Goal: Information Seeking & Learning: Find contact information

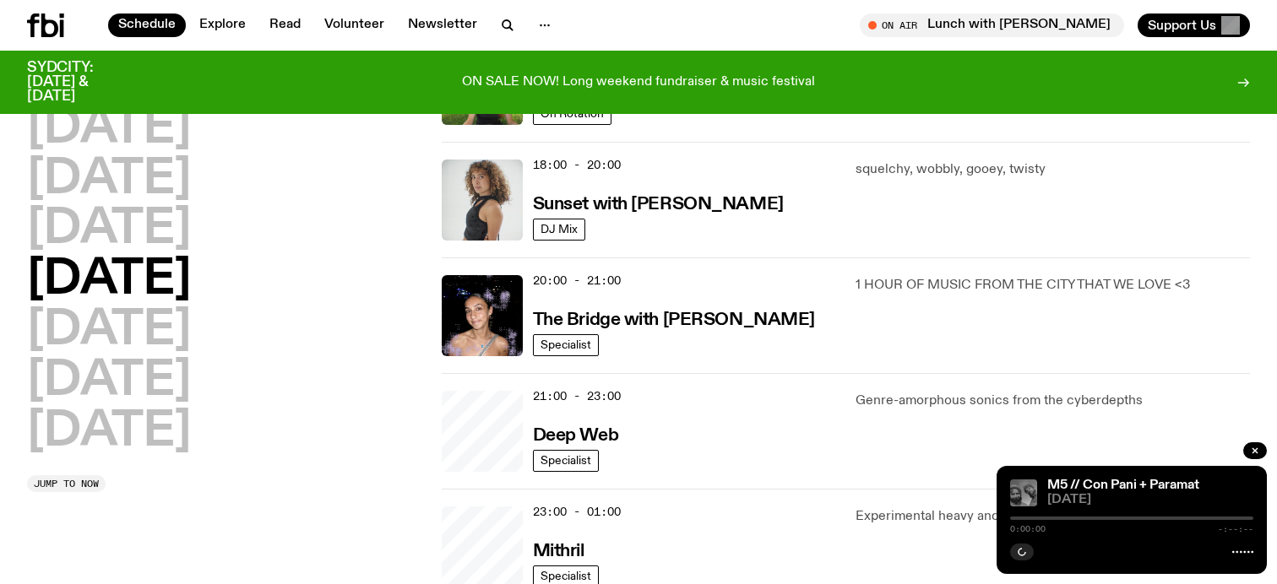
scroll to position [1002, 0]
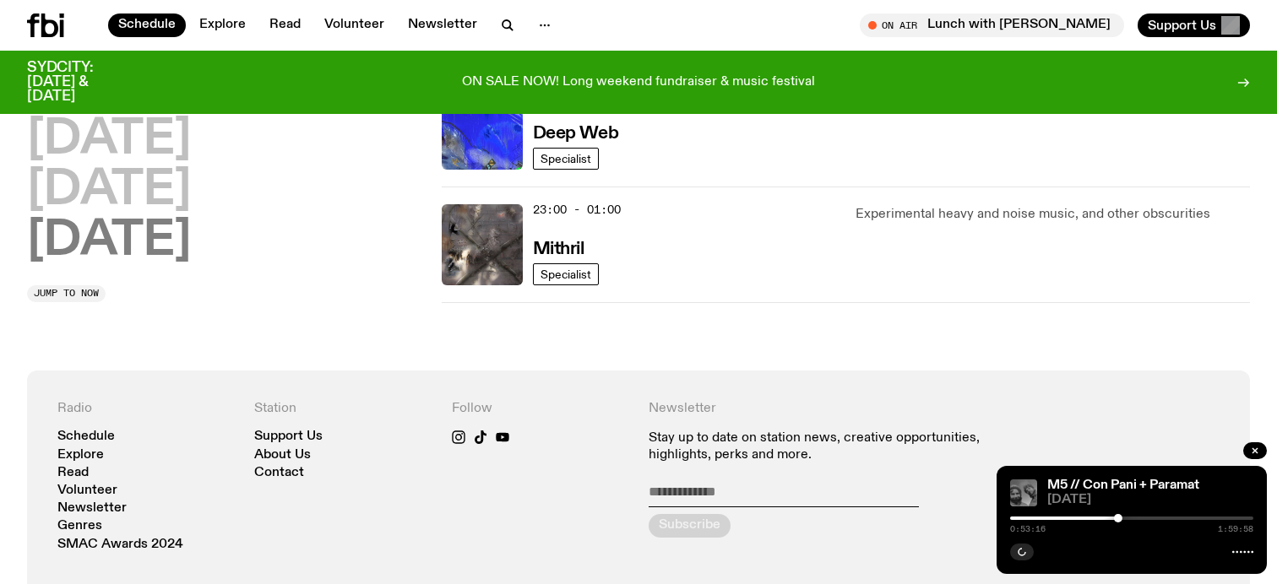
click at [188, 248] on h2 "Sunday" at bounding box center [109, 241] width 164 height 47
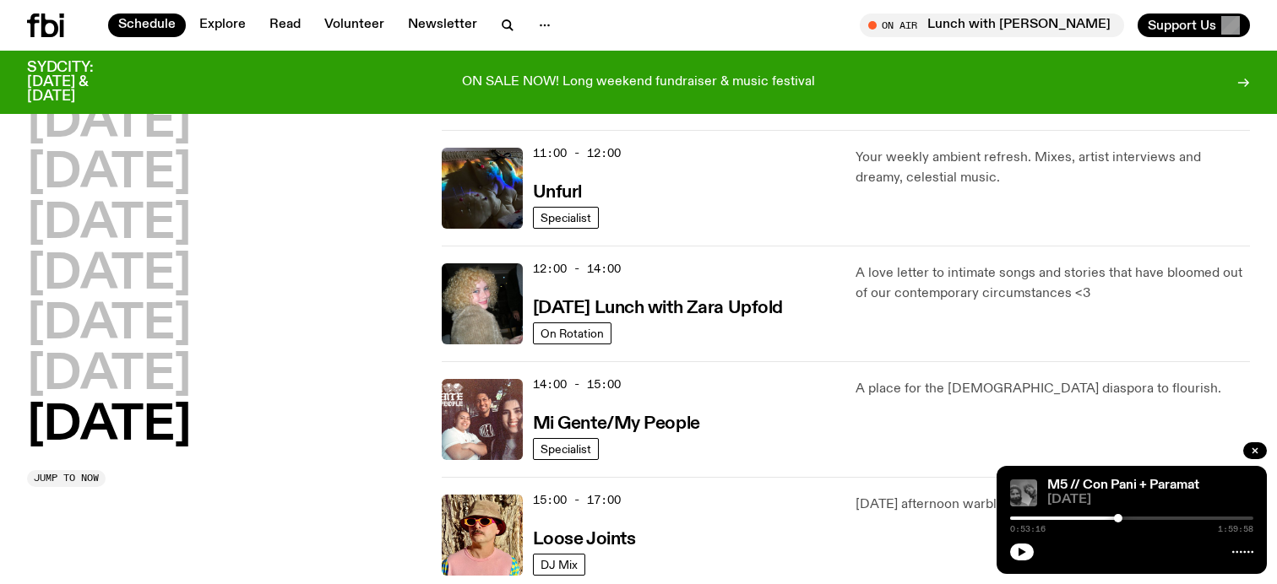
scroll to position [0, 0]
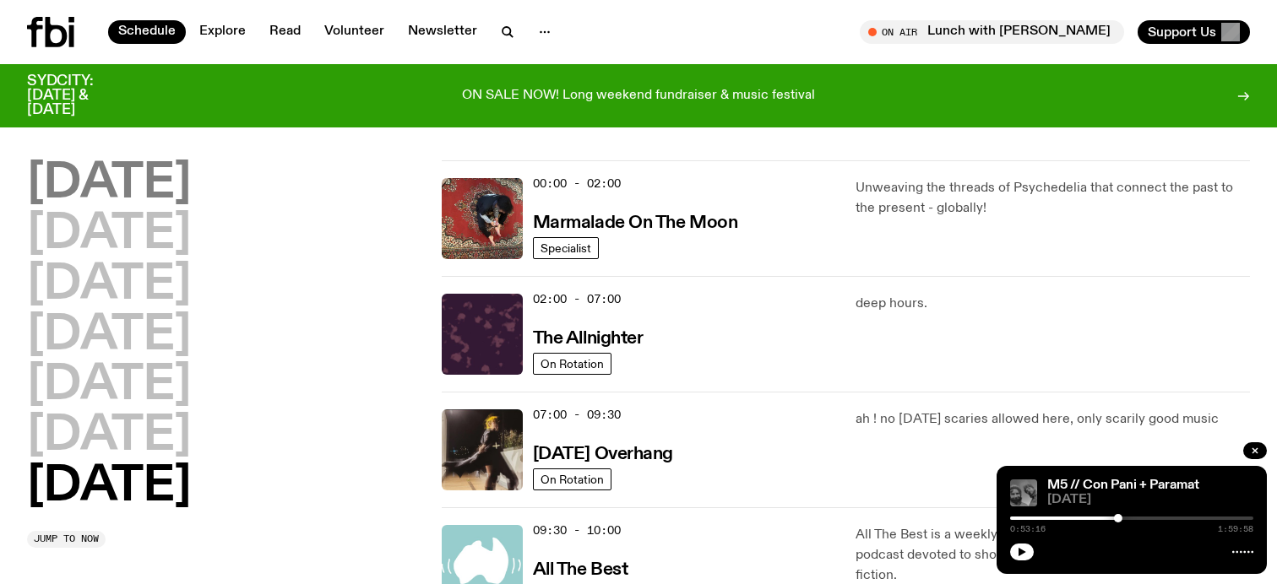
click at [127, 173] on h2 "Monday" at bounding box center [109, 183] width 164 height 47
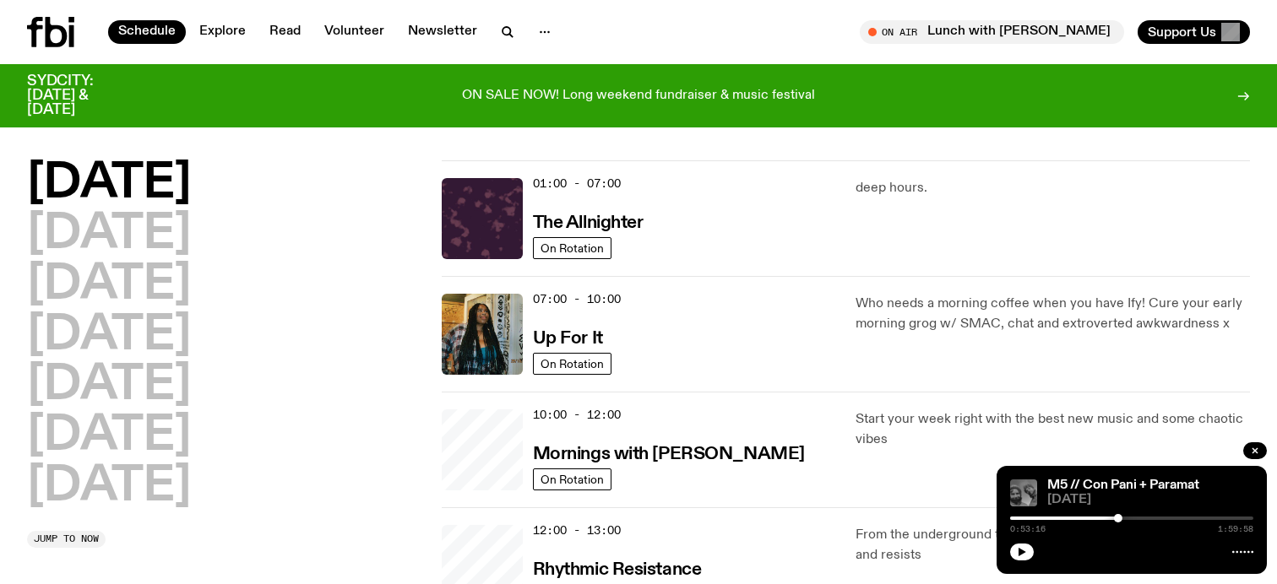
scroll to position [47, 0]
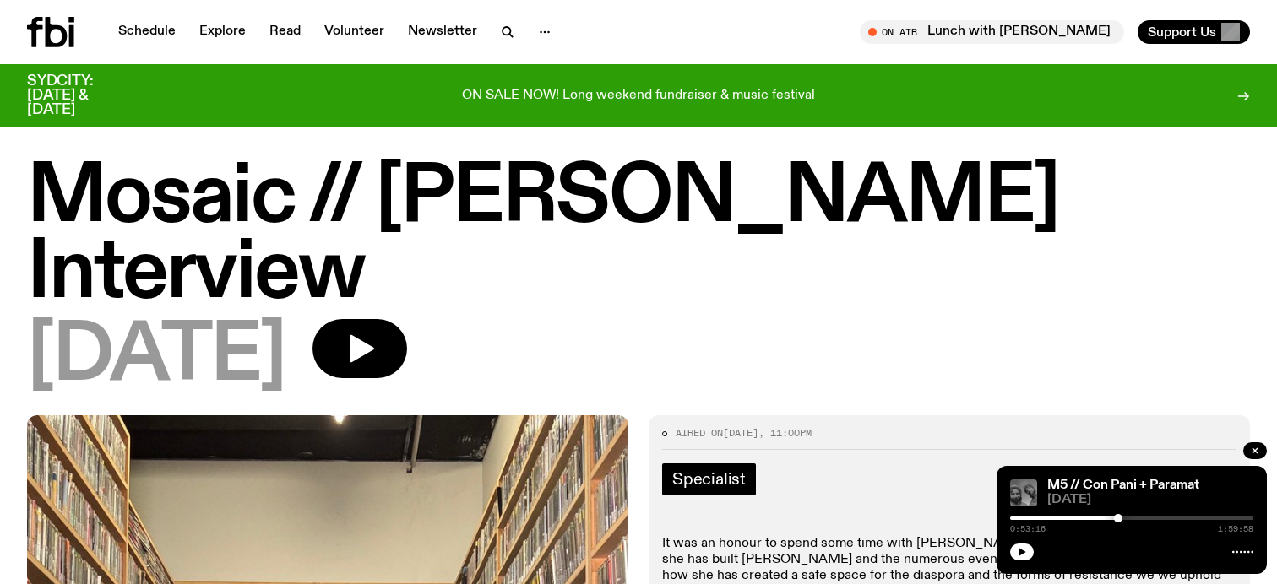
click at [689, 464] on link "Specialist" at bounding box center [709, 480] width 94 height 32
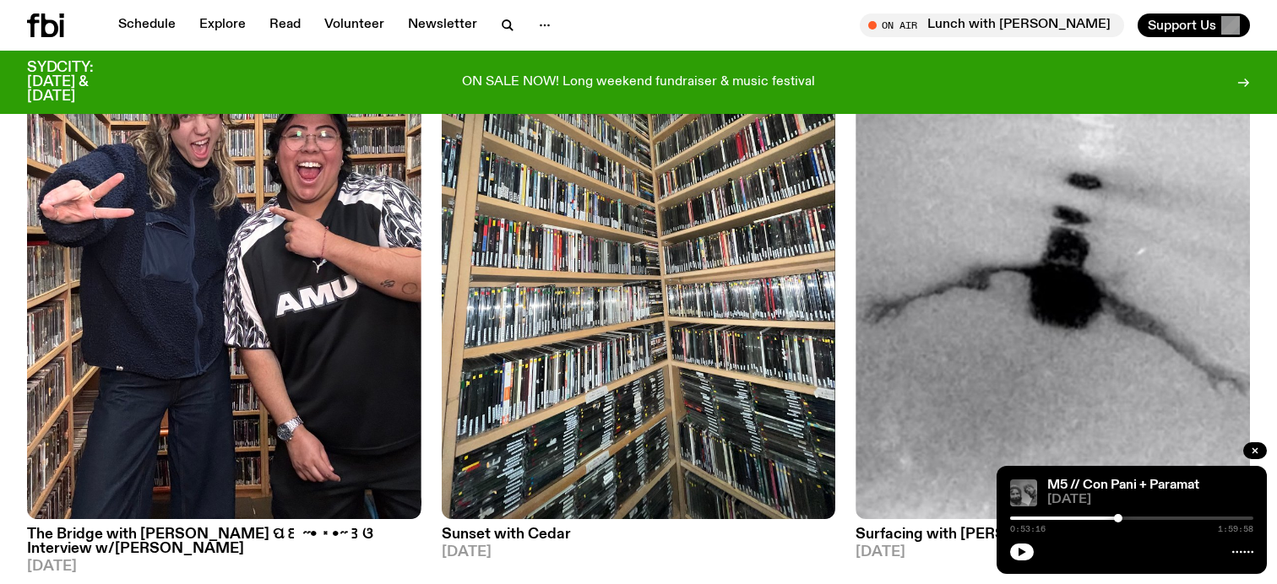
scroll to position [4733, 0]
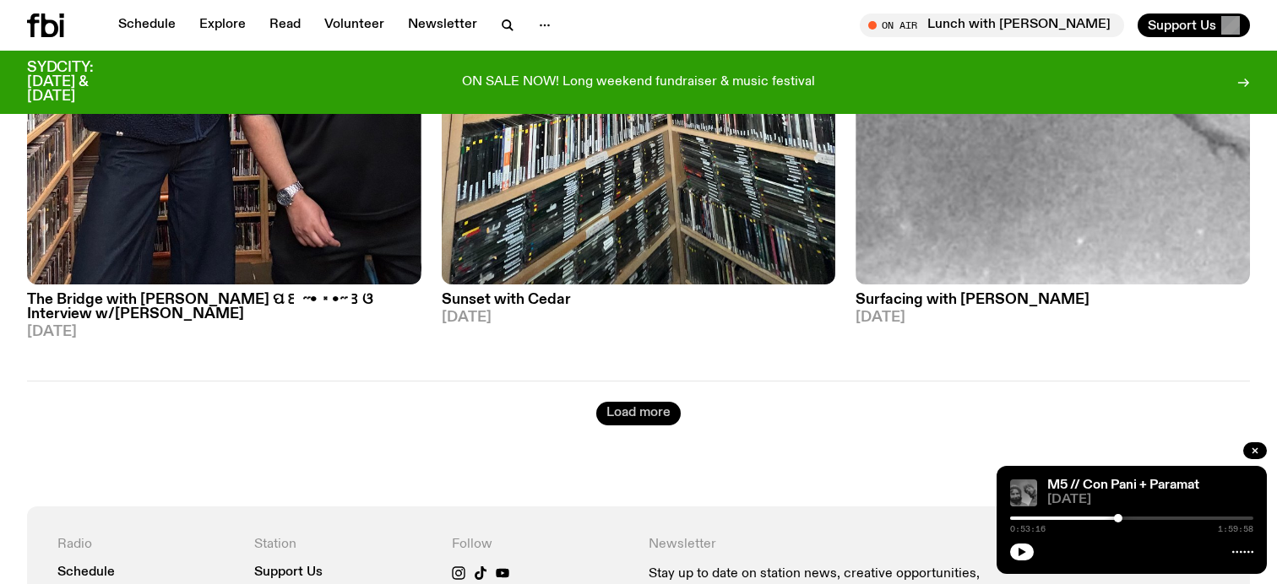
click at [668, 410] on button "Load more" at bounding box center [638, 414] width 84 height 24
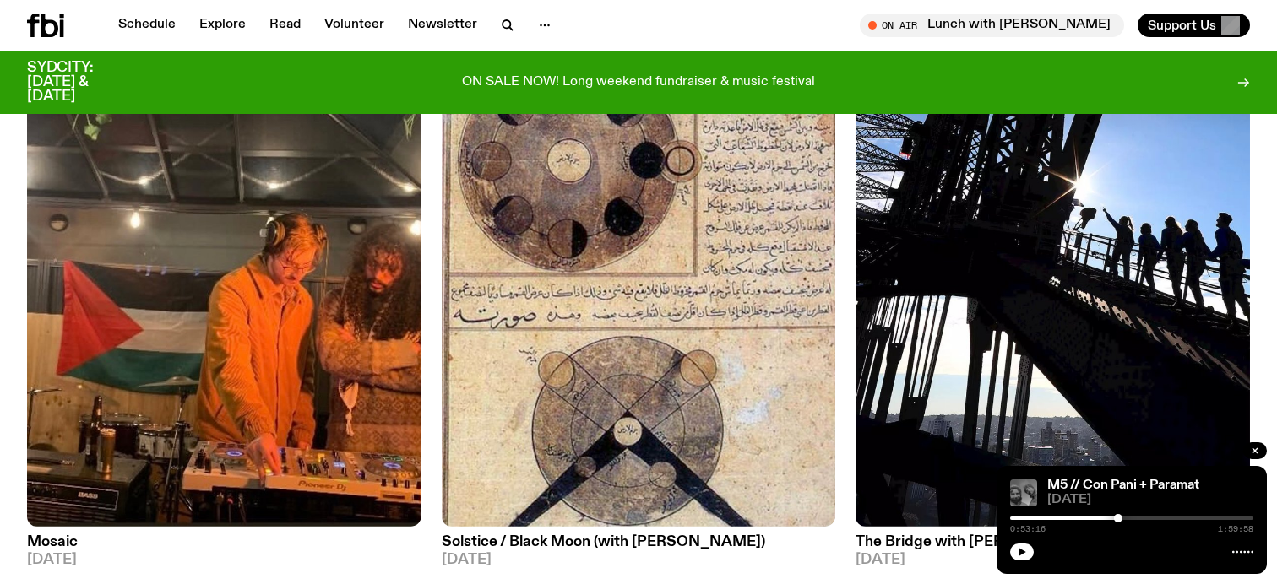
scroll to position [9884, 0]
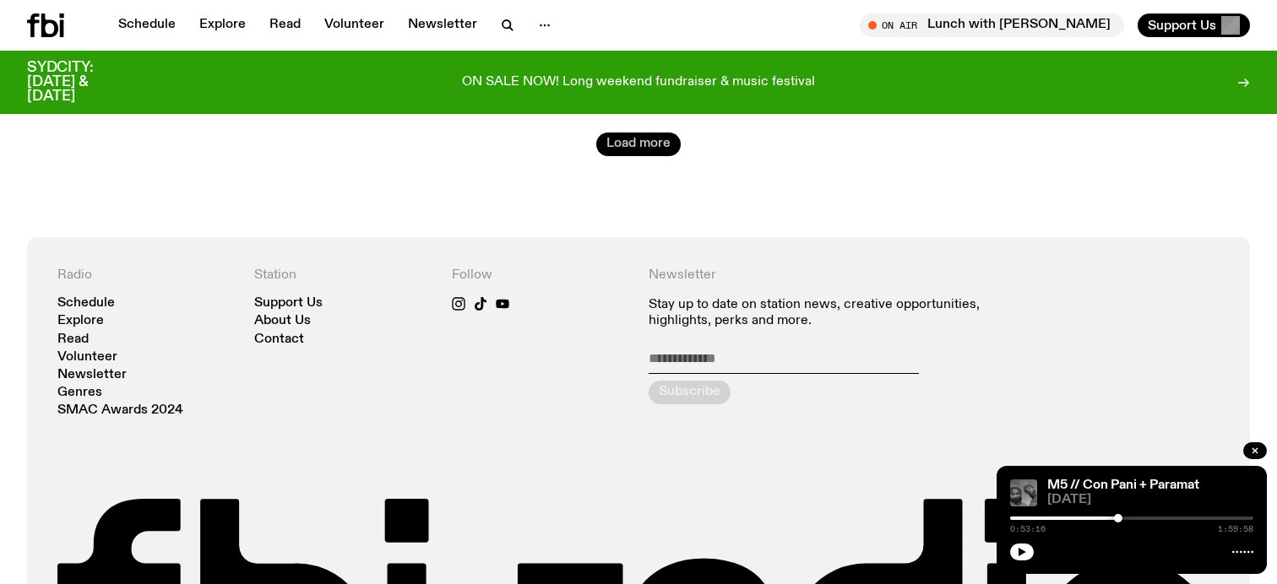
click at [654, 148] on button "Load more" at bounding box center [638, 145] width 84 height 24
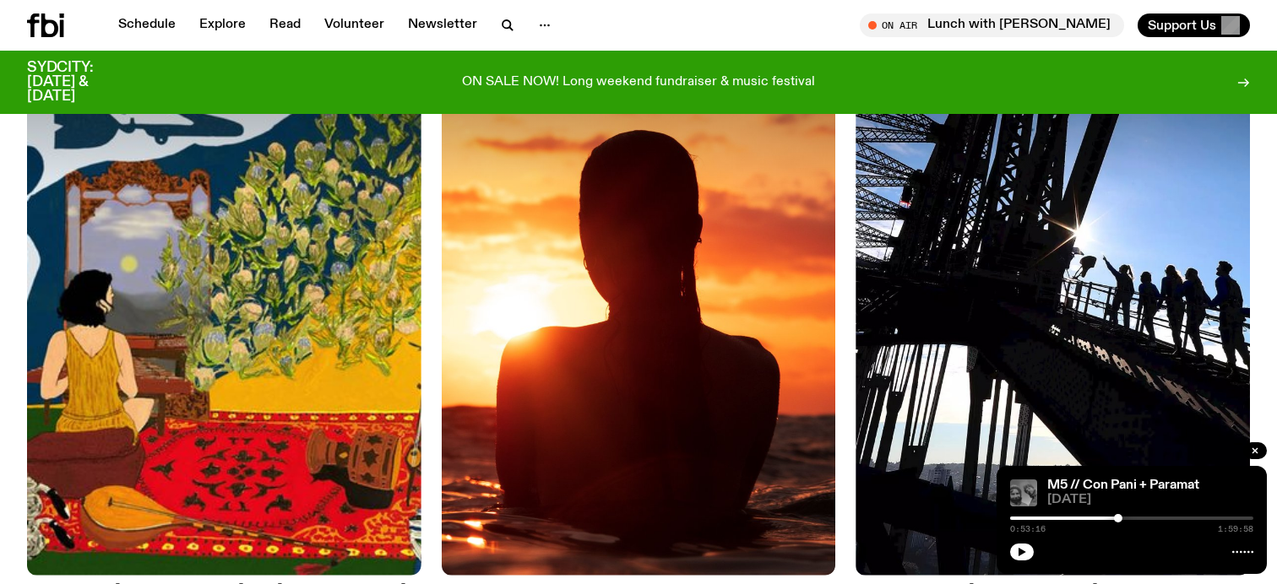
scroll to position [13712, 0]
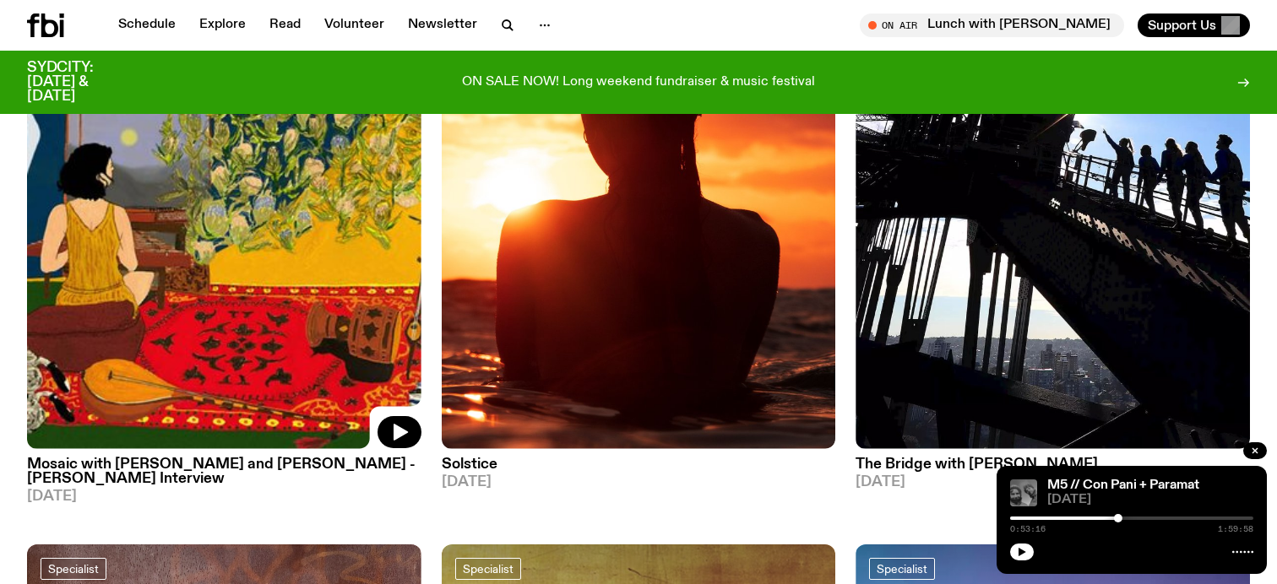
click at [193, 379] on img at bounding box center [224, 185] width 394 height 525
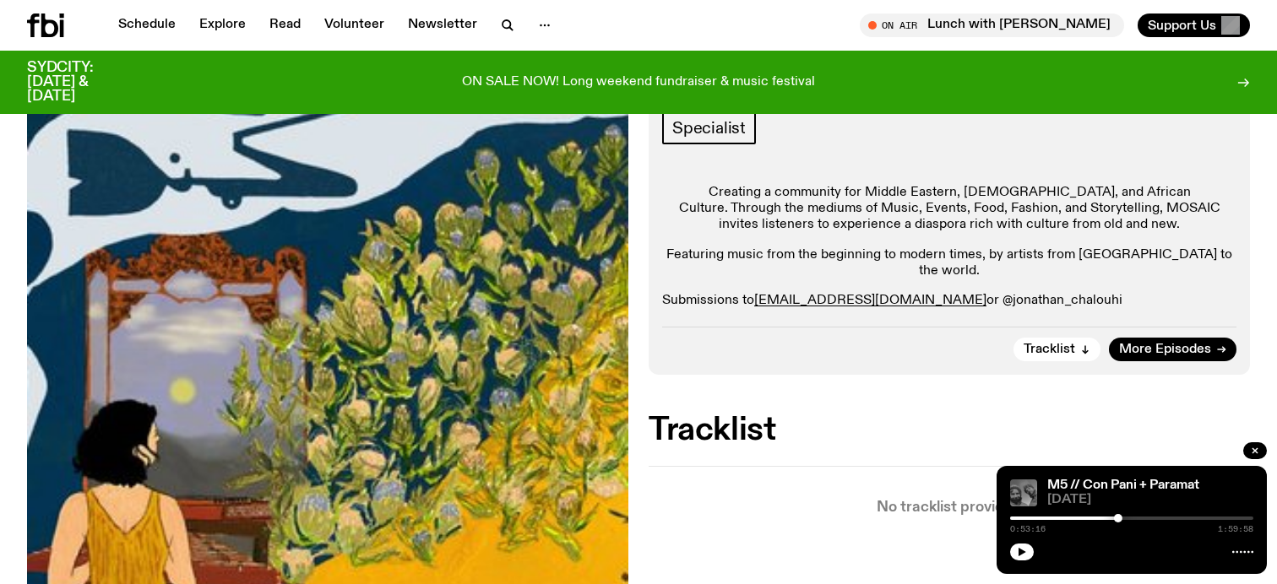
scroll to position [415, 0]
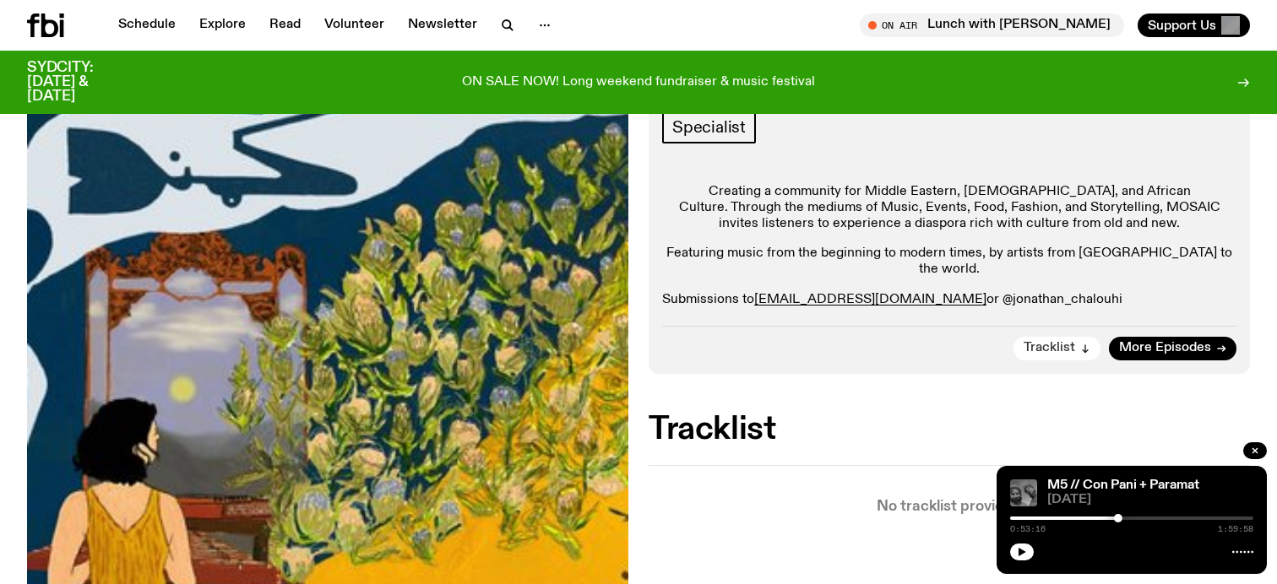
click at [1045, 342] on span "Tracklist" at bounding box center [1050, 348] width 52 height 13
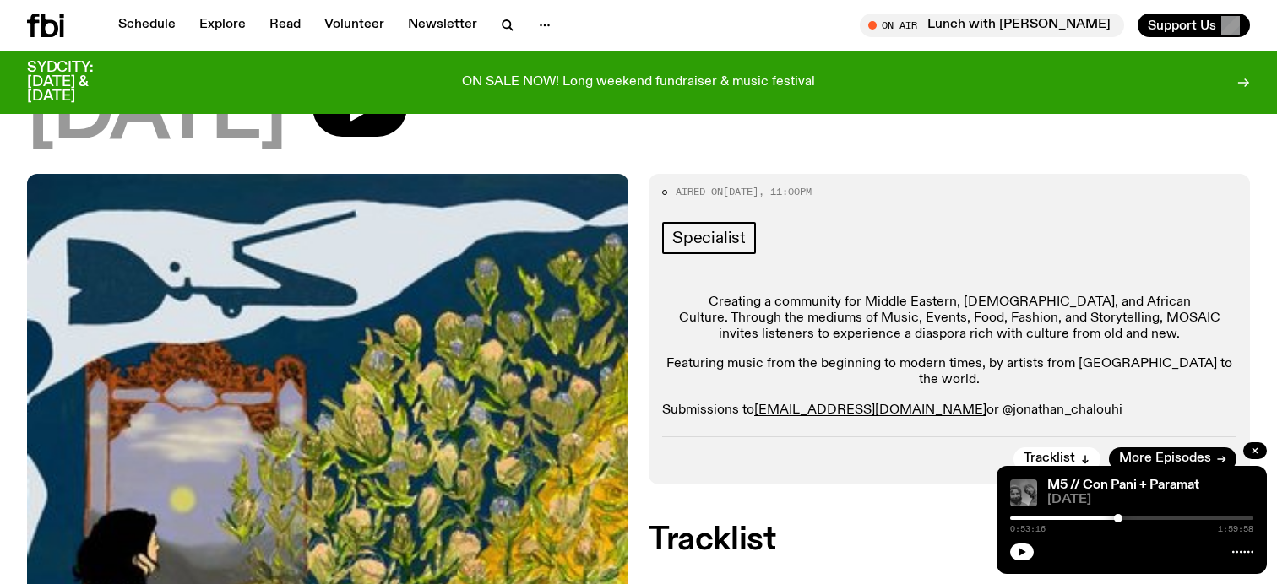
scroll to position [383, 0]
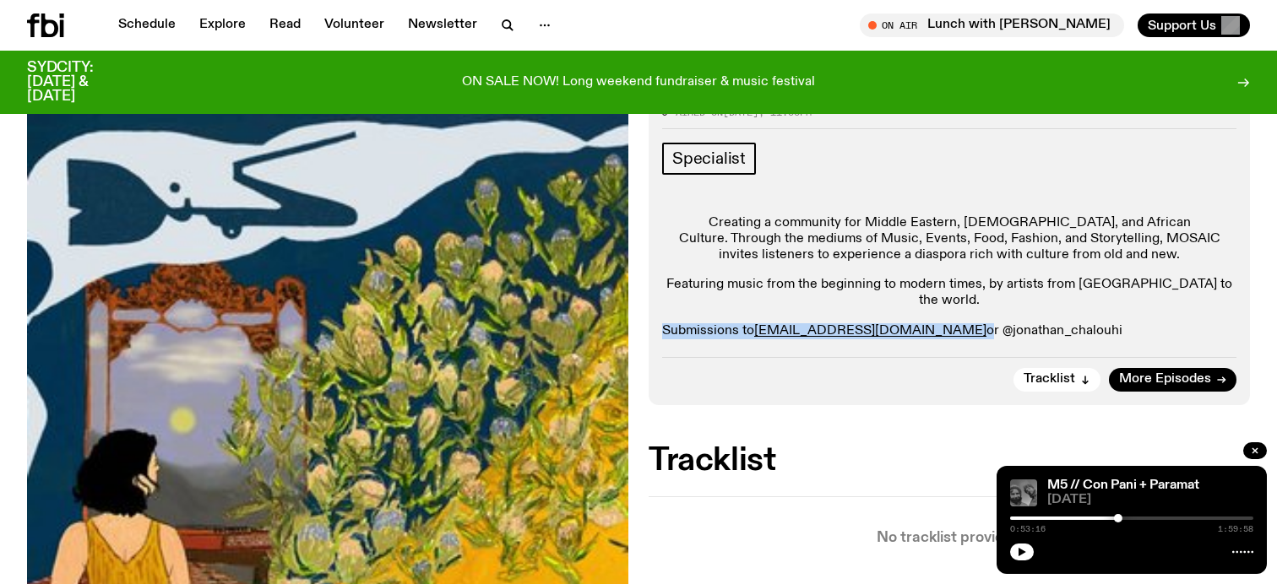
drag, startPoint x: 664, startPoint y: 315, endPoint x: 935, endPoint y: 317, distance: 271.1
click at [935, 323] on p "Submissions to [EMAIL_ADDRESS][DOMAIN_NAME] or @jonathan_chalouhi" at bounding box center [949, 331] width 574 height 16
copy p "Submissions to [EMAIL_ADDRESS][DOMAIN_NAME]"
